Goal: Information Seeking & Learning: Learn about a topic

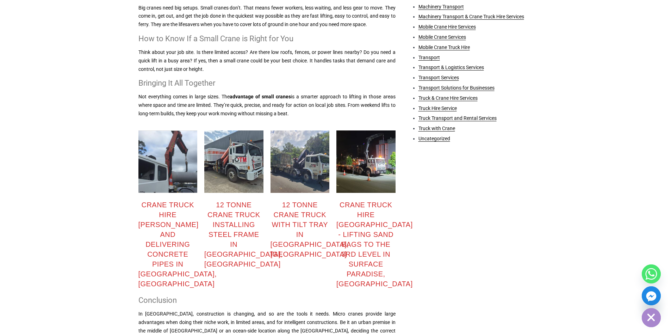
scroll to position [634, 0]
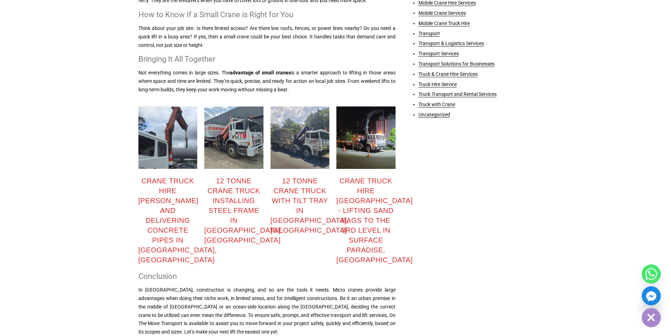
click at [221, 200] on div "12 tonne crane truck installing steel frame in [GEOGRAPHIC_DATA], [GEOGRAPHIC_D…" at bounding box center [233, 210] width 59 height 69
click at [279, 197] on div "12 tonne crane truck with tilt tray in [GEOGRAPHIC_DATA], [GEOGRAPHIC_DATA]" at bounding box center [299, 205] width 59 height 59
click at [340, 197] on div "Crane truck hire [GEOGRAPHIC_DATA] - lifting sand bags to the 3rd level in Surf…" at bounding box center [365, 220] width 59 height 89
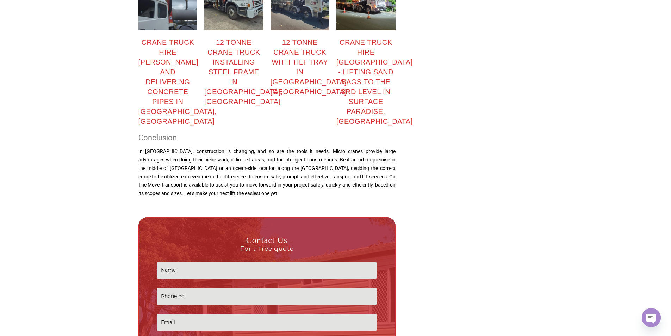
scroll to position [755, 0]
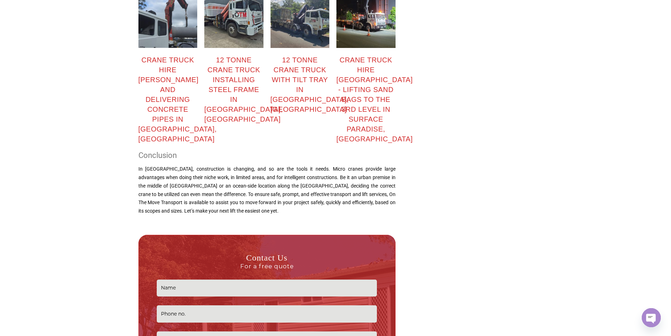
click at [286, 84] on div "12 tonne crane truck with tilt tray in [GEOGRAPHIC_DATA], [GEOGRAPHIC_DATA]" at bounding box center [299, 84] width 59 height 59
click at [149, 112] on div "Crane truck hire [PERSON_NAME] and delivering concrete pipes in [GEOGRAPHIC_DAT…" at bounding box center [167, 99] width 59 height 89
click at [254, 65] on div "12 tonne crane truck installing steel frame in [GEOGRAPHIC_DATA], [GEOGRAPHIC_D…" at bounding box center [233, 89] width 59 height 69
drag, startPoint x: 291, startPoint y: 68, endPoint x: 344, endPoint y: 66, distance: 52.5
click at [292, 68] on div "12 tonne crane truck with tilt tray in [GEOGRAPHIC_DATA], [GEOGRAPHIC_DATA]" at bounding box center [299, 84] width 59 height 59
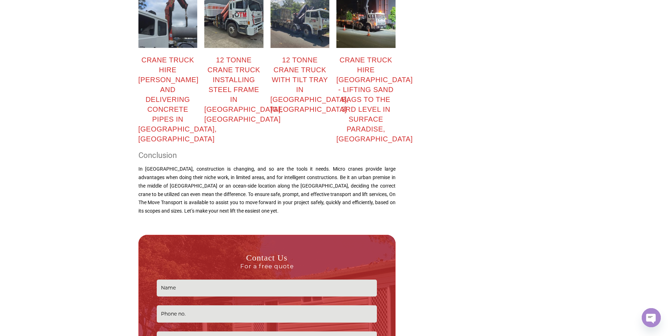
click at [345, 66] on div "Crane truck hire [GEOGRAPHIC_DATA] - lifting sand bags to the 3rd level in Surf…" at bounding box center [365, 99] width 59 height 89
click at [375, 137] on div "Crane truck hire [GEOGRAPHIC_DATA] - lifting sand bags to the 3rd level in Surf…" at bounding box center [366, 64] width 66 height 165
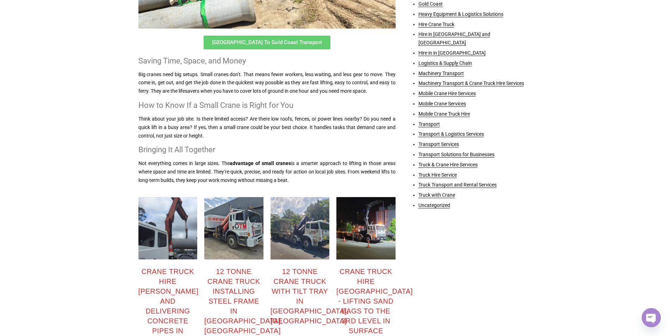
scroll to position [576, 0]
